Goal: Contribute content: Contribute content

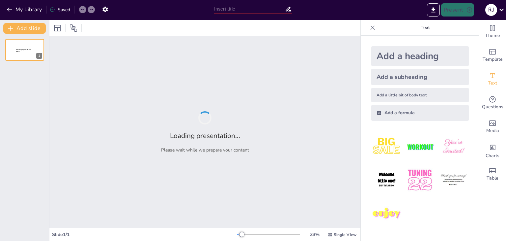
type input "space based architecture"
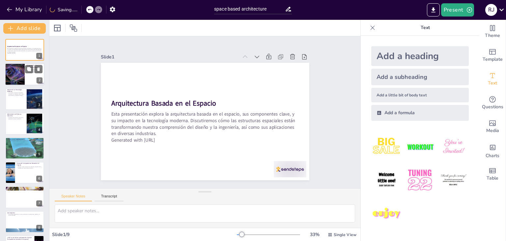
checkbox input "true"
click at [20, 71] on div at bounding box center [15, 74] width 30 height 22
type textarea "Los componentes clave de la arquitectura espacial son fundamentales para su éxi…"
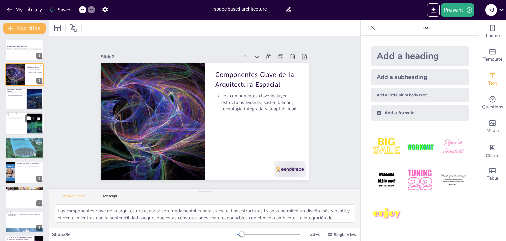
checkbox input "true"
click at [18, 124] on div at bounding box center [25, 123] width 40 height 22
type textarea "Las aplicaciones de la arquitectura basada en el espacio son diversas y abarcan…"
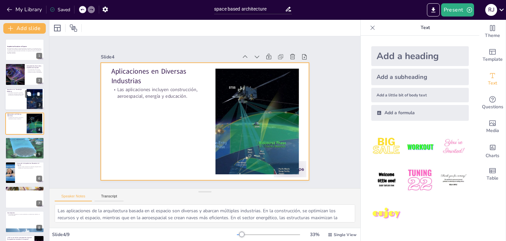
checkbox input "true"
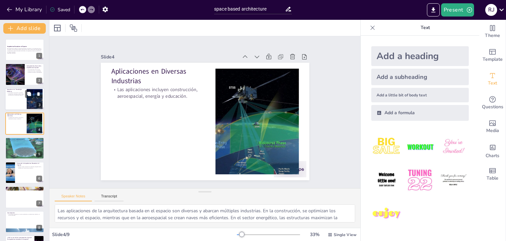
click at [17, 108] on div at bounding box center [25, 99] width 40 height 22
type textarea "El impacto de la arquitectura basada en el espacio en la tecnología moderna es …"
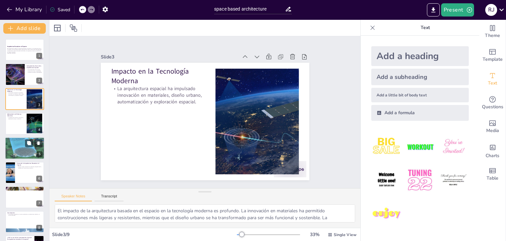
checkbox input "true"
click at [16, 153] on div at bounding box center [25, 148] width 40 height 22
type textarea "Los desafíos en la implementación de la arquitectura basada en el espacio son s…"
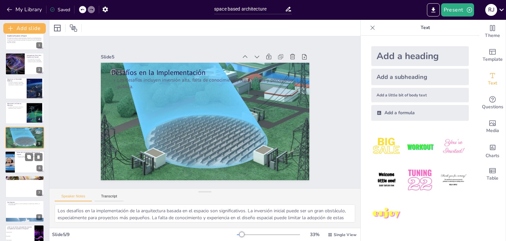
checkbox input "true"
click at [19, 169] on div at bounding box center [25, 162] width 40 height 22
type textarea "El futuro de la arquitectura basada en el espacio es prometedor. La innovación …"
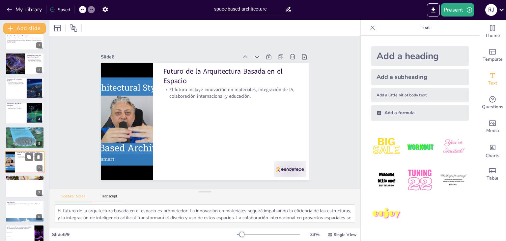
scroll to position [21, 0]
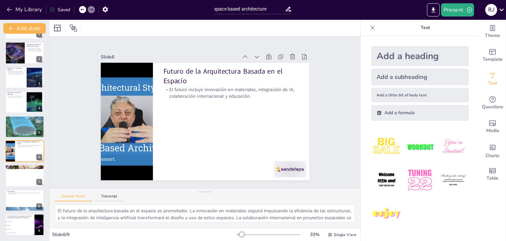
click at [1, 10] on div "My Library Saved" at bounding box center [55, 9] width 111 height 12
click at [5, 9] on button "My Library" at bounding box center [25, 9] width 40 height 11
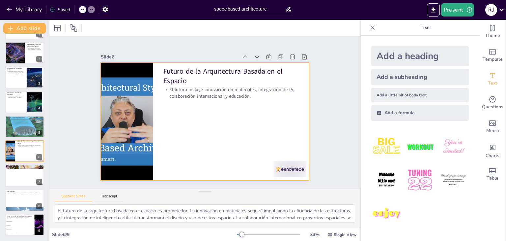
checkbox input "true"
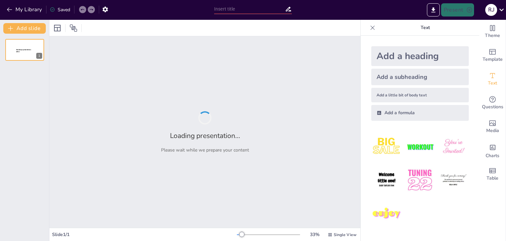
type input "space based architecture"
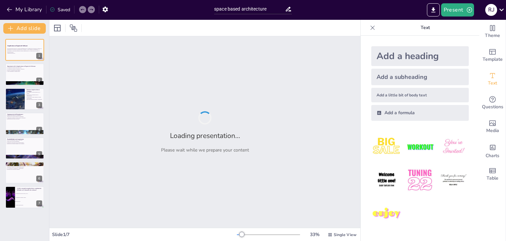
checkbox input "true"
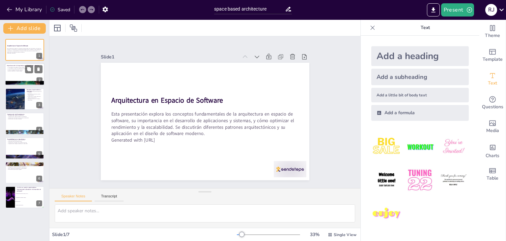
checkbox input "true"
click at [22, 70] on p "Facilita la colaboración entre equipos." at bounding box center [25, 69] width 36 height 1
type textarea "Una base sólida es esencial para el éxito de cualquier aplicación. Sin una buen…"
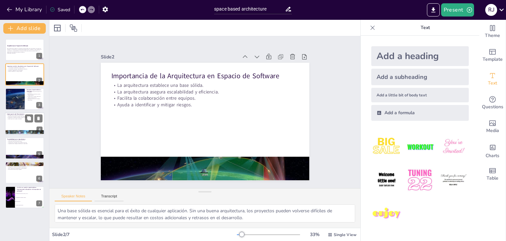
checkbox input "true"
click at [17, 131] on div at bounding box center [25, 132] width 40 height 23
type textarea "Implementar estrategias de optimización es fundamental para asegurar que las ap…"
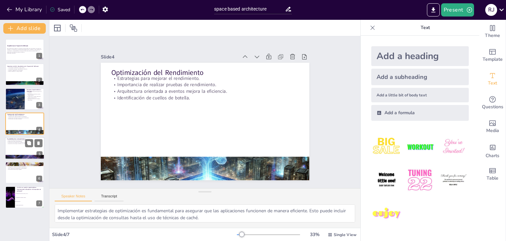
checkbox input "true"
click at [19, 149] on div at bounding box center [25, 148] width 40 height 22
type textarea "Comprender los diferentes tipos de escalabilidad es fundamental para diseñar si…"
checkbox input "true"
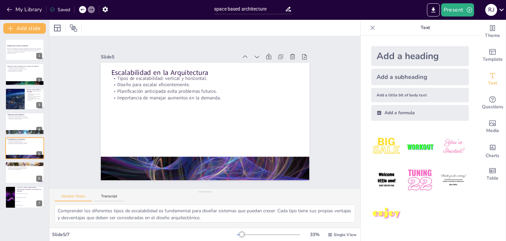
checkbox input "true"
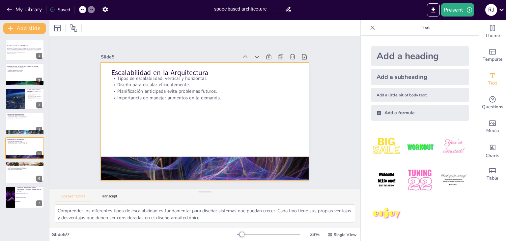
checkbox input "true"
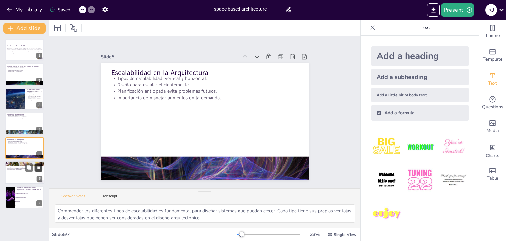
checkbox input "true"
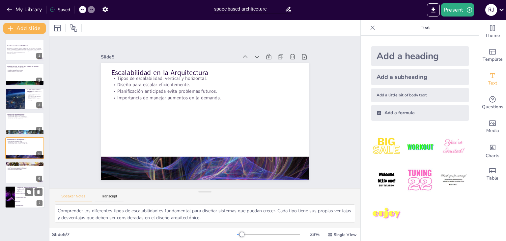
checkbox input "true"
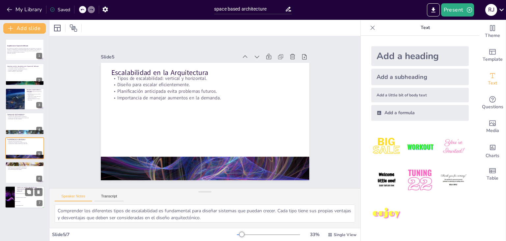
checkbox input "true"
click at [25, 193] on span "Arquitectura en [GEOGRAPHIC_DATA]" at bounding box center [30, 193] width 28 height 1
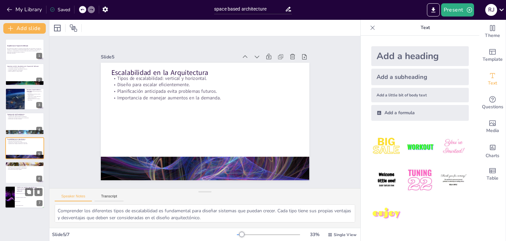
type textarea "La respuesta correcta es "Microservicios", que es un patrón arquitectónico disc…"
checkbox input "true"
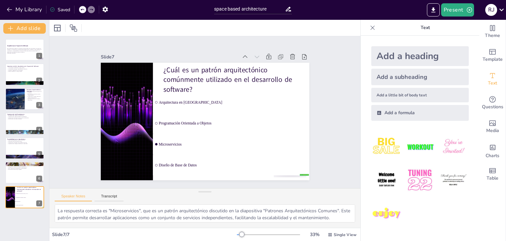
checkbox input "true"
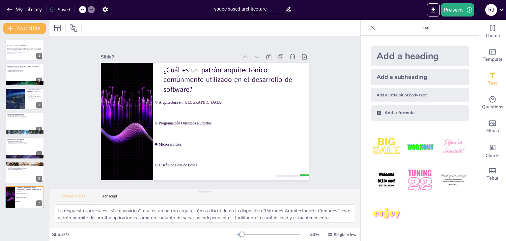
checkbox input "true"
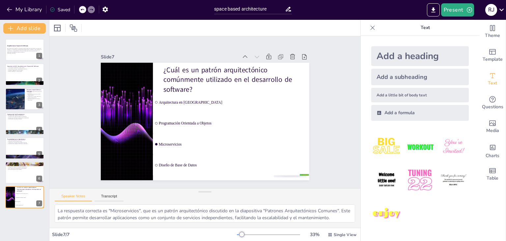
checkbox input "true"
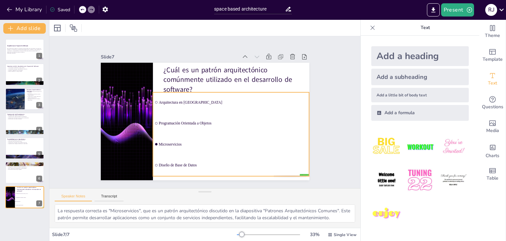
checkbox input "true"
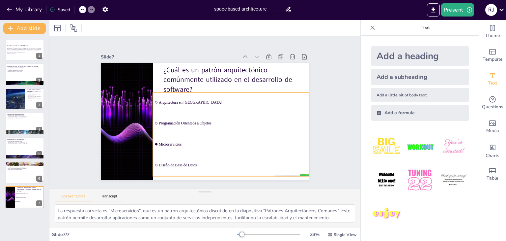
checkbox input "true"
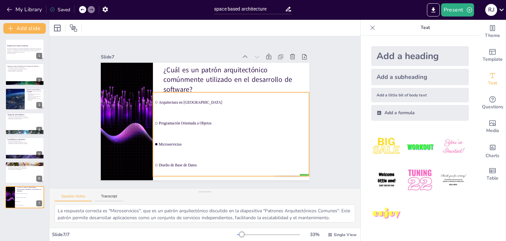
checkbox input "true"
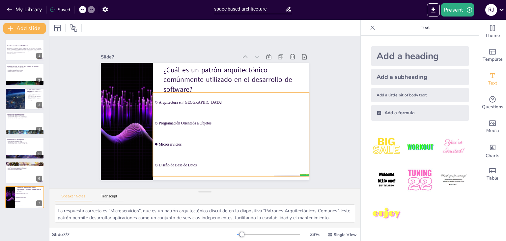
checkbox input "true"
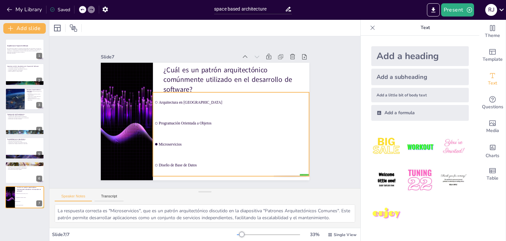
checkbox input "true"
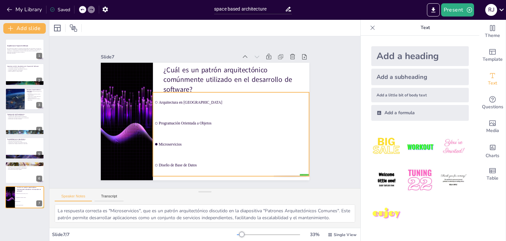
checkbox input "true"
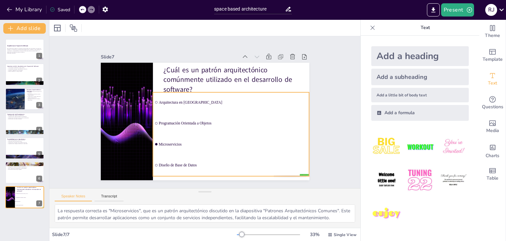
checkbox input "true"
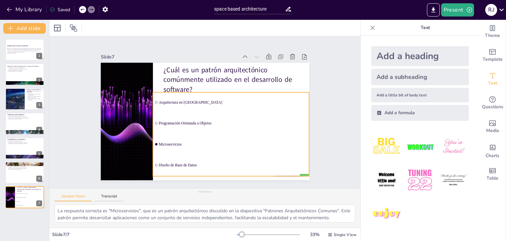
checkbox input "true"
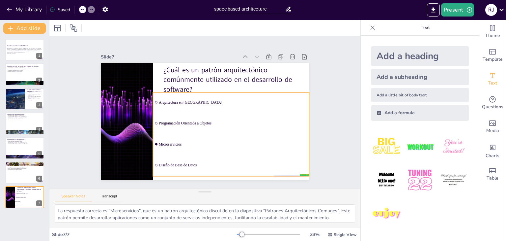
checkbox input "true"
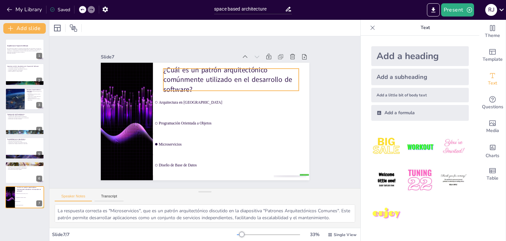
checkbox input "true"
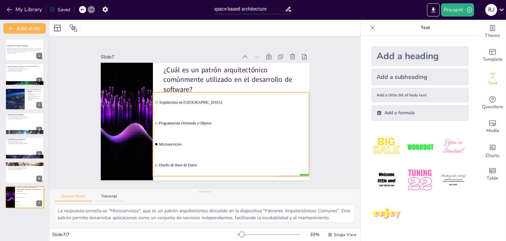
checkbox input "true"
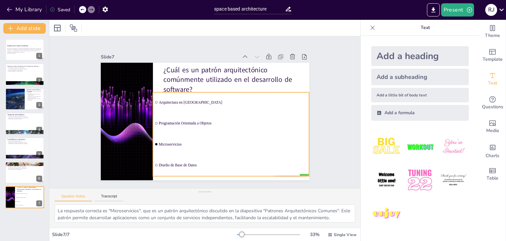
checkbox input "true"
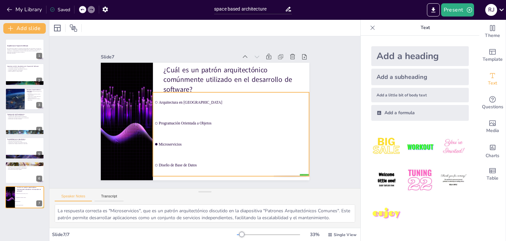
checkbox input "true"
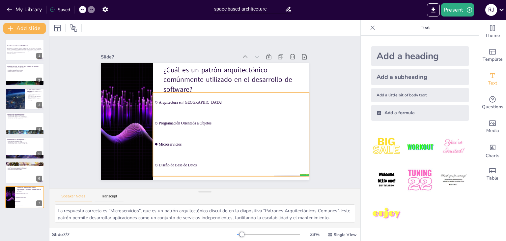
checkbox input "true"
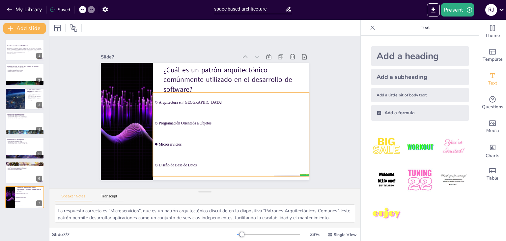
checkbox input "true"
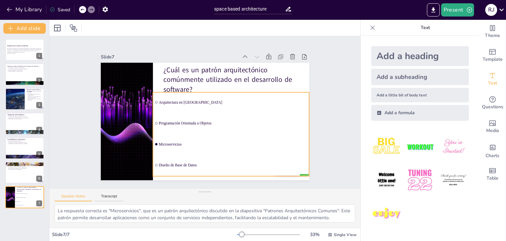
checkbox input "true"
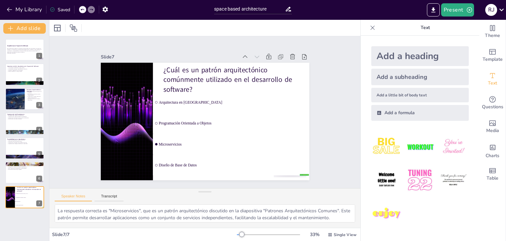
checkbox input "true"
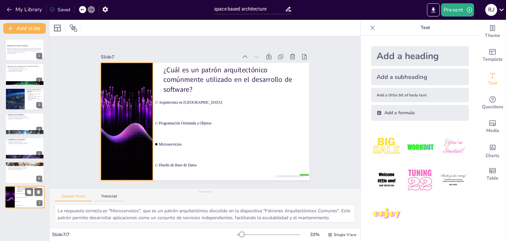
checkbox input "true"
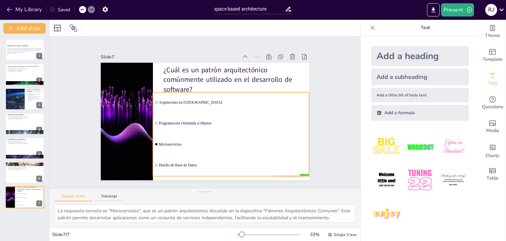
checkbox input "true"
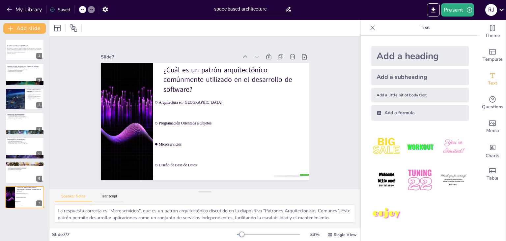
click at [31, 219] on div "Arquitectura en Espacio de Software Esta presentación explora los conceptos fun…" at bounding box center [24, 137] width 49 height 207
checkbox input "true"
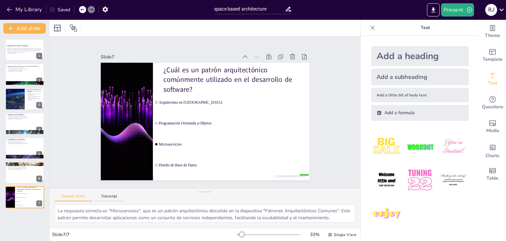
checkbox input "true"
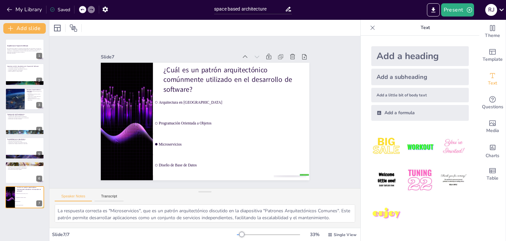
checkbox input "true"
